Goal: Task Accomplishment & Management: Manage account settings

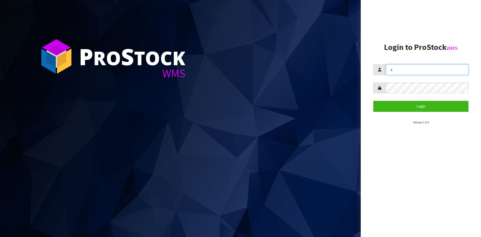
click at [404, 71] on input "a" at bounding box center [427, 69] width 83 height 11
type input "[PERSON_NAME][EMAIL_ADDRESS][DOMAIN_NAME]"
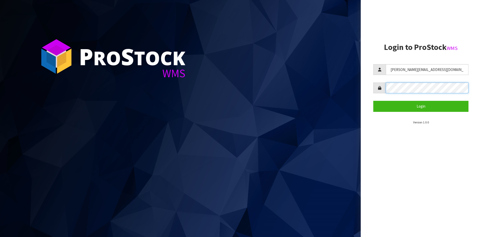
click at [373, 101] on button "Login" at bounding box center [420, 106] width 95 height 11
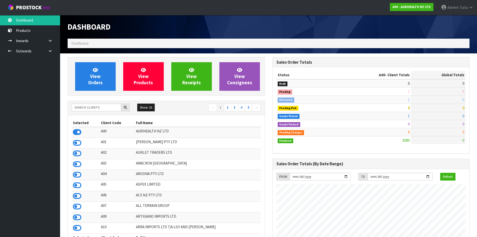
scroll to position [379, 205]
click at [82, 107] on input "text" at bounding box center [97, 107] width 50 height 8
type input "NERO"
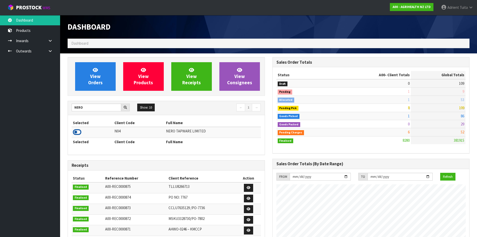
click at [80, 132] on icon at bounding box center [77, 132] width 9 height 8
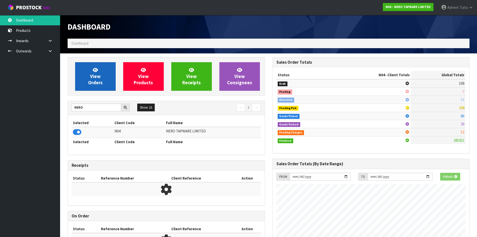
scroll to position [396, 205]
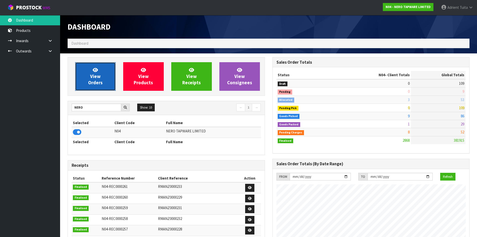
click at [86, 88] on link "View Orders" at bounding box center [95, 76] width 41 height 29
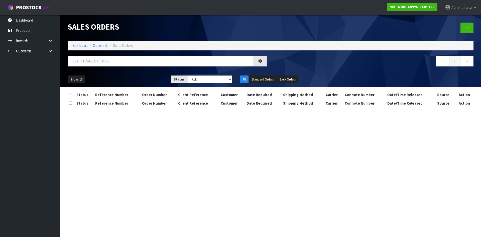
click at [87, 72] on div "Show: 10 5 10 25 50 Status: Draft Pending Allocated Pending Pick Goods Picked G…" at bounding box center [270, 80] width 413 height 16
click at [93, 64] on input "text" at bounding box center [161, 61] width 186 height 11
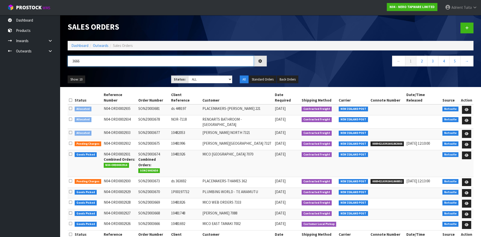
type input "3666"
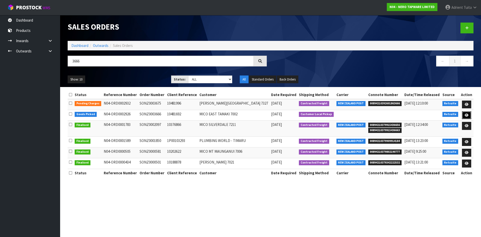
click at [465, 115] on icon at bounding box center [467, 114] width 4 height 3
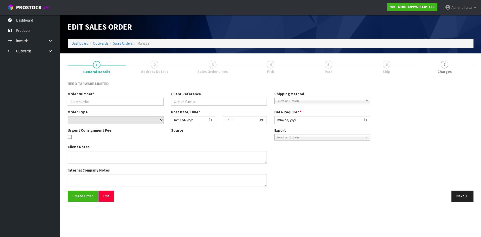
type input "SONZ0003666"
type input "10481692"
select select "number:0"
type input "[DATE]"
type input "09:30:16.000"
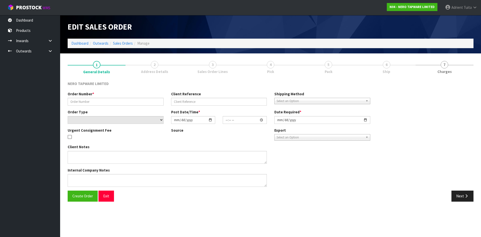
type input "[DATE]"
type textarea "customer pick up 19/09"
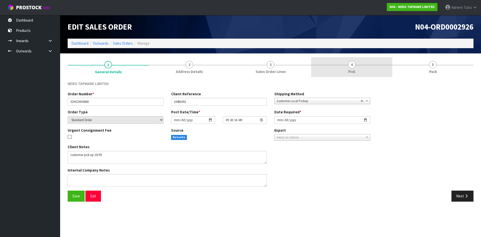
click at [347, 70] on link "4 Pick" at bounding box center [351, 67] width 81 height 20
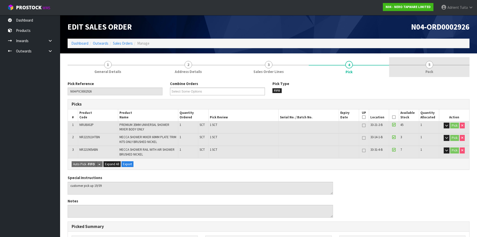
click at [434, 72] on link "5 Pack" at bounding box center [429, 67] width 80 height 20
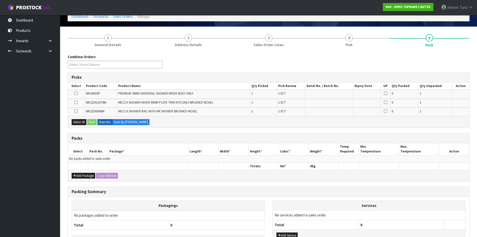
scroll to position [64, 0]
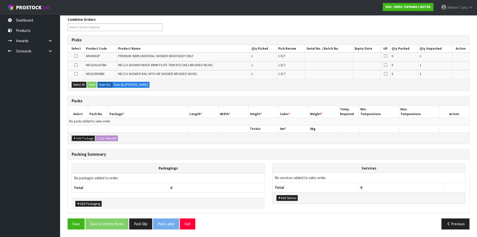
drag, startPoint x: 78, startPoint y: 140, endPoint x: 80, endPoint y: 135, distance: 5.6
click at [79, 140] on button "Add Package" at bounding box center [84, 138] width 24 height 6
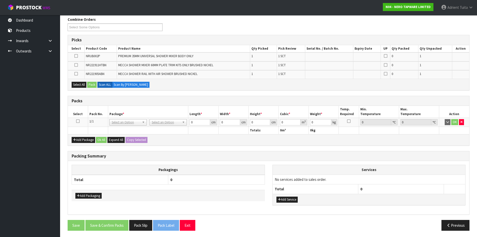
click at [78, 121] on icon at bounding box center [78, 121] width 4 height 0
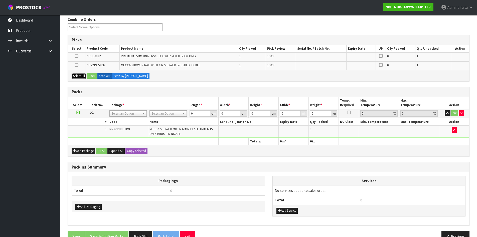
drag, startPoint x: 83, startPoint y: 78, endPoint x: 88, endPoint y: 77, distance: 5.3
click at [85, 77] on button "Select All" at bounding box center [79, 76] width 15 height 6
click at [91, 76] on button "Pack" at bounding box center [92, 76] width 10 height 6
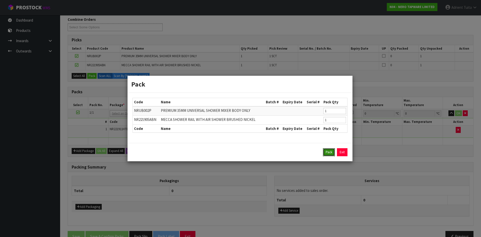
drag, startPoint x: 325, startPoint y: 150, endPoint x: 314, endPoint y: 147, distance: 11.7
click at [323, 150] on button "Pack" at bounding box center [329, 152] width 12 height 8
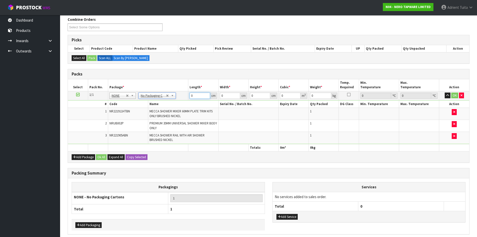
click at [200, 97] on input "0" at bounding box center [200, 95] width 20 height 6
type input "80"
type input "16"
type input "1"
type input "0.00128"
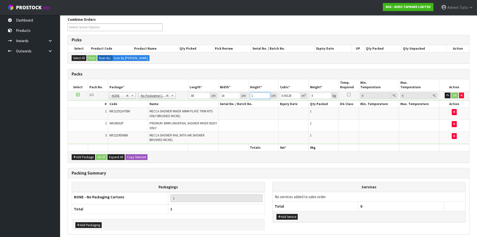
type input "14"
type input "0.01792"
type input "14"
type input "4"
click at [455, 95] on button "OK" at bounding box center [454, 95] width 7 height 6
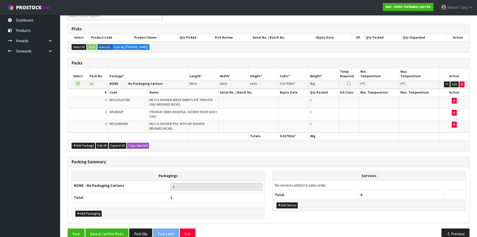
scroll to position [85, 0]
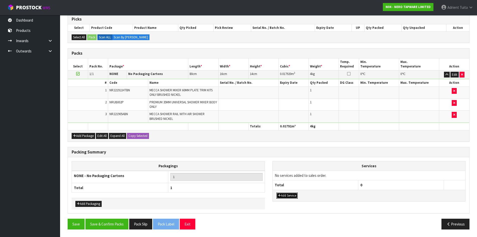
click at [286, 195] on button "Add Service" at bounding box center [286, 195] width 21 height 6
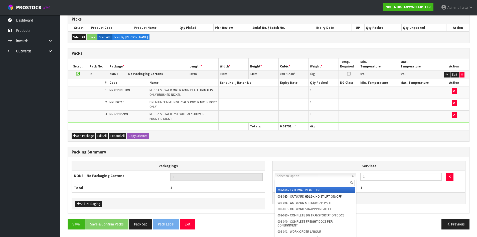
drag, startPoint x: 290, startPoint y: 177, endPoint x: 291, endPoint y: 183, distance: 5.5
click at [291, 183] on input "text" at bounding box center [315, 183] width 79 height 6
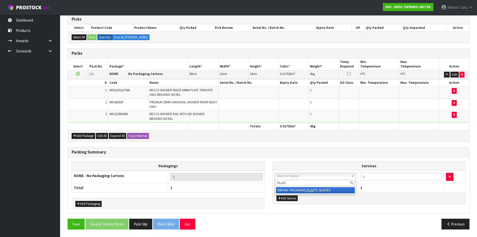
type input "PLAS"
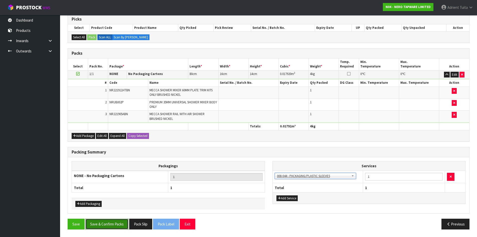
click at [112, 224] on button "Save & Confirm Packs" at bounding box center [106, 223] width 43 height 11
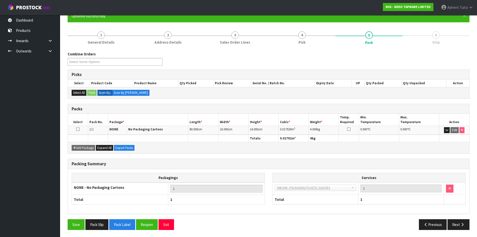
scroll to position [48, 0]
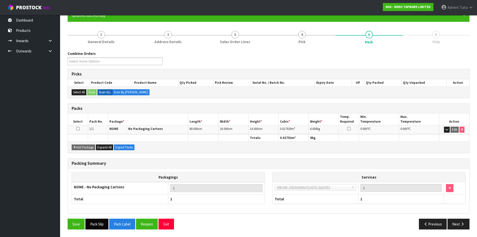
click at [105, 219] on div "Combine Orders N04-ORD0002902 N04-ORD0002916 N04-ORD0002923 N04-ORD0002924 N04-…" at bounding box center [269, 142] width 402 height 182
click at [105, 219] on button "Pack Slip" at bounding box center [96, 223] width 23 height 11
click at [454, 218] on div "Packing Summary Packagings NONE - No Packaging Cartons 1 Total 1 Services 003-0…" at bounding box center [268, 188] width 409 height 60
drag, startPoint x: 456, startPoint y: 222, endPoint x: 284, endPoint y: 187, distance: 175.8
click at [456, 221] on button "Next" at bounding box center [458, 223] width 22 height 11
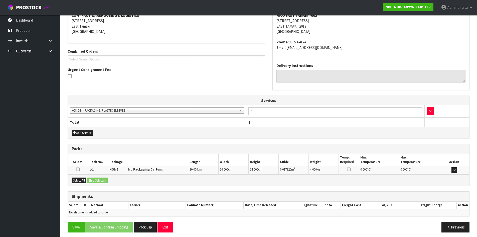
scroll to position [103, 0]
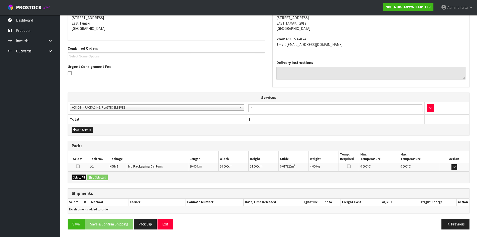
drag, startPoint x: 78, startPoint y: 177, endPoint x: 83, endPoint y: 176, distance: 5.2
click at [79, 176] on button "Select All" at bounding box center [79, 177] width 15 height 6
drag, startPoint x: 92, startPoint y: 176, endPoint x: 107, endPoint y: 181, distance: 15.7
click at [93, 176] on button "Ship Selected" at bounding box center [97, 177] width 21 height 6
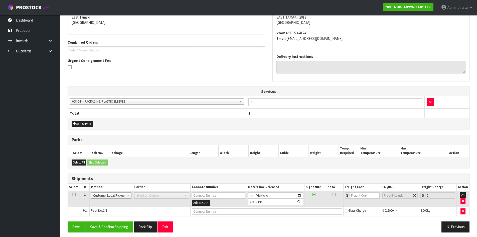
scroll to position [112, 0]
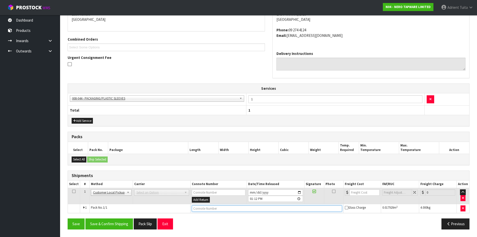
click at [217, 210] on input "text" at bounding box center [267, 208] width 150 height 6
type input "COLLECTED"
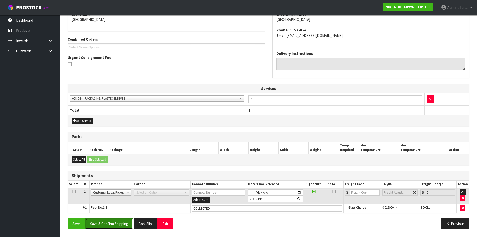
click at [106, 225] on button "Save & Confirm Shipping" at bounding box center [109, 223] width 48 height 11
